Goal: Transaction & Acquisition: Get a Quote

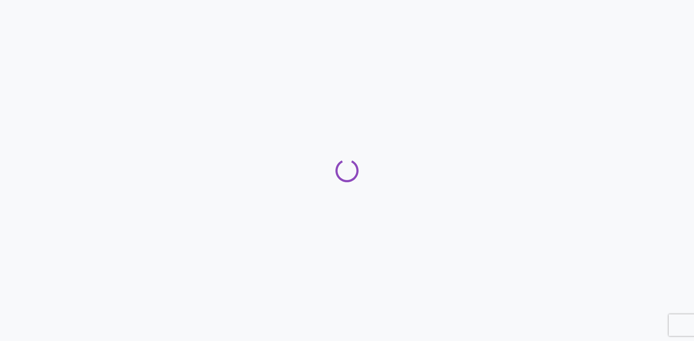
click at [347, 168] on icon "Loading" at bounding box center [346, 170] width 25 height 25
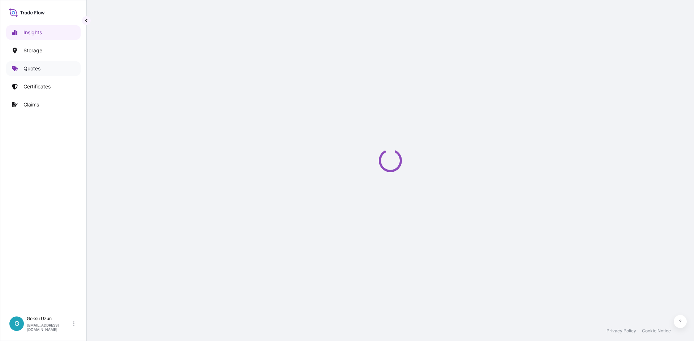
select select "2025"
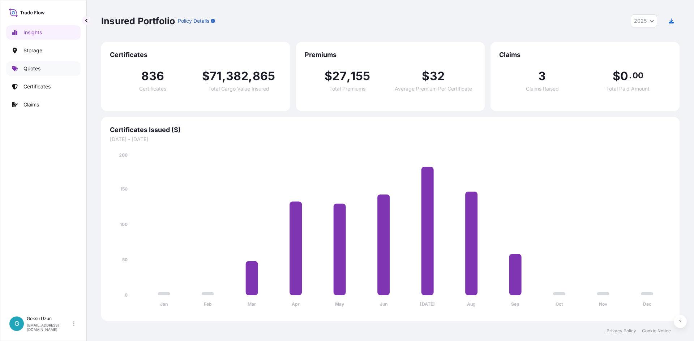
click at [31, 69] on p "Quotes" at bounding box center [31, 68] width 17 height 7
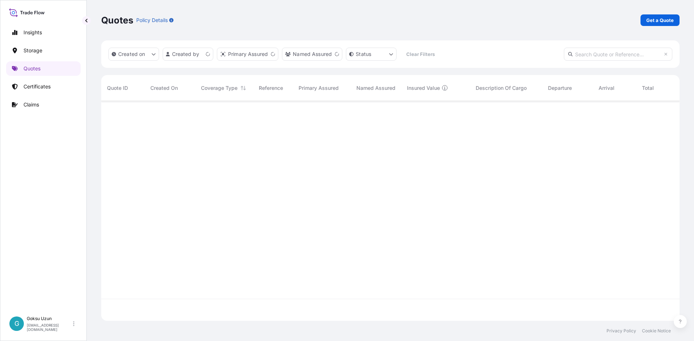
scroll to position [219, 573]
click at [192, 115] on div "Sep 12, 2025 GU Goksu Uzun" at bounding box center [169, 113] width 51 height 24
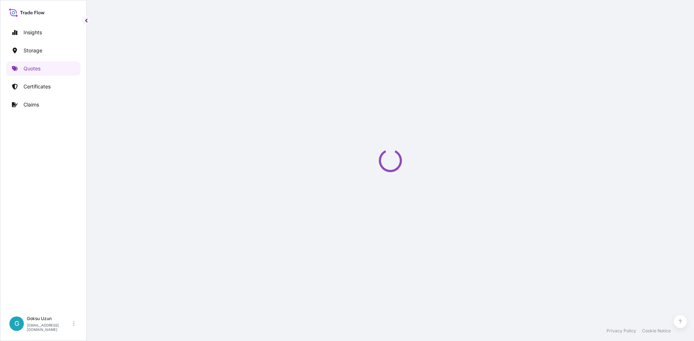
select select "Air"
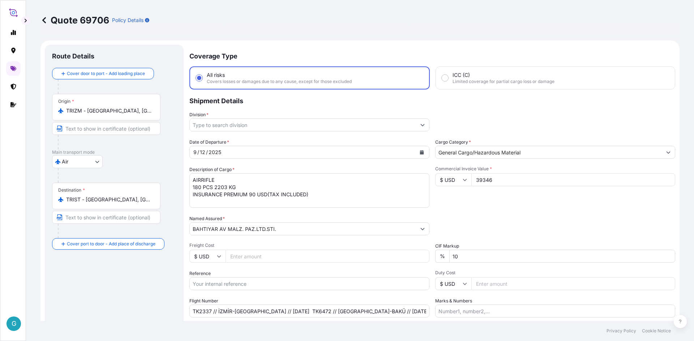
click at [47, 23] on icon at bounding box center [43, 20] width 7 height 7
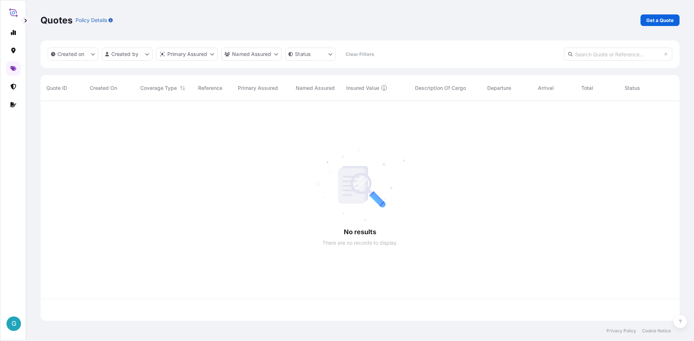
scroll to position [219, 633]
click at [657, 27] on div "Quotes Policy Details Get a Quote" at bounding box center [359, 20] width 639 height 40
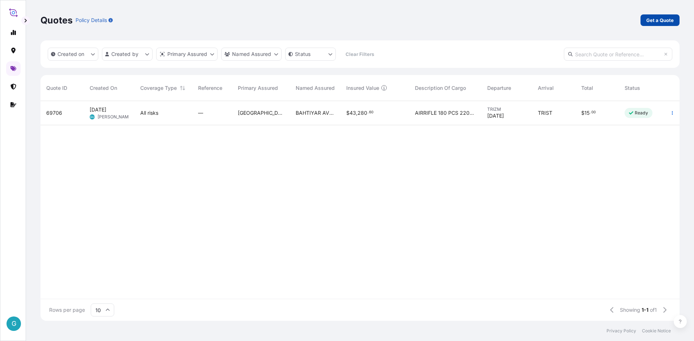
click at [657, 21] on p "Get a Quote" at bounding box center [659, 20] width 27 height 7
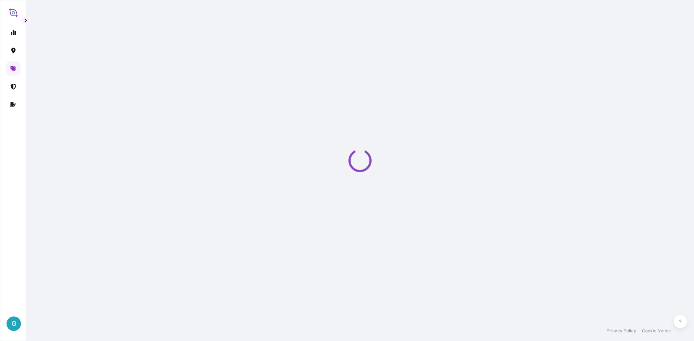
select select "Water"
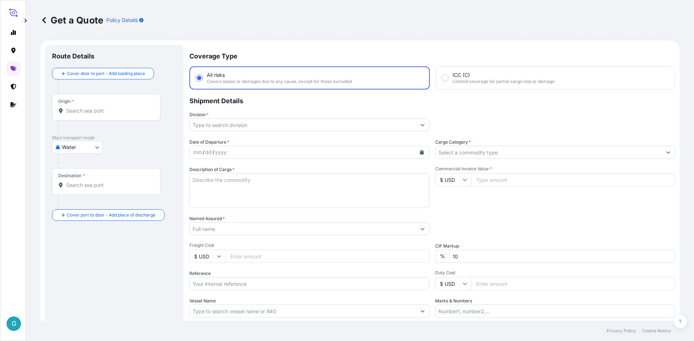
scroll to position [12, 0]
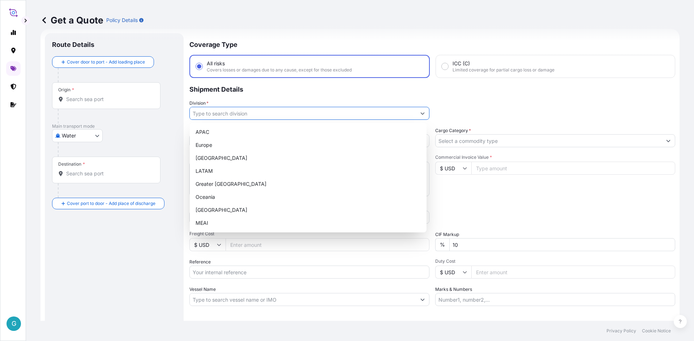
click at [268, 115] on input "Division *" at bounding box center [303, 113] width 226 height 13
click at [206, 204] on div "Turkey" at bounding box center [308, 210] width 231 height 13
type input "Turkey"
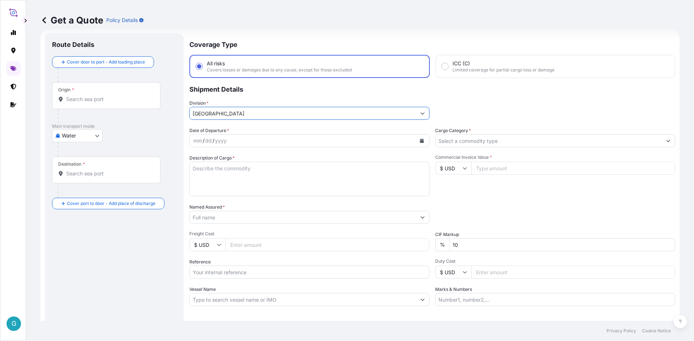
click at [506, 95] on p "Shipment Details" at bounding box center [431, 89] width 485 height 22
click at [418, 111] on button "Show suggestions" at bounding box center [422, 113] width 13 height 13
